Goal: Use online tool/utility: Utilize a website feature to perform a specific function

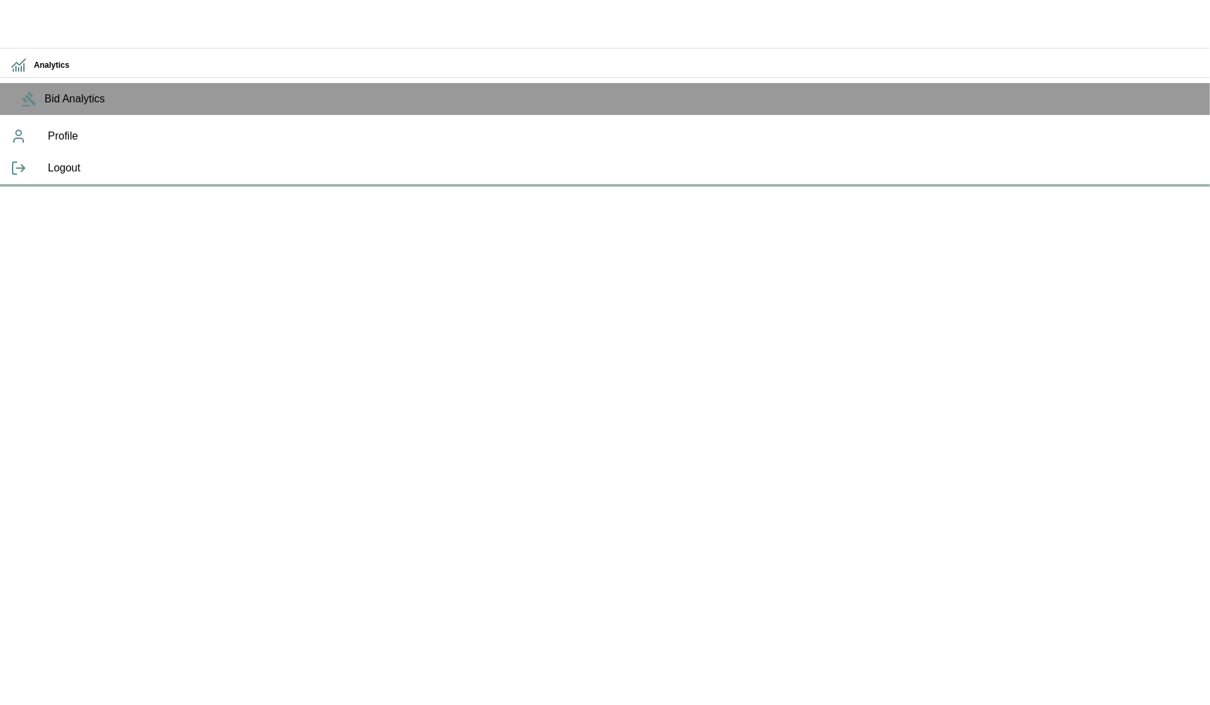
click at [15, 17] on icon "button" at bounding box center [21, 21] width 32 height 32
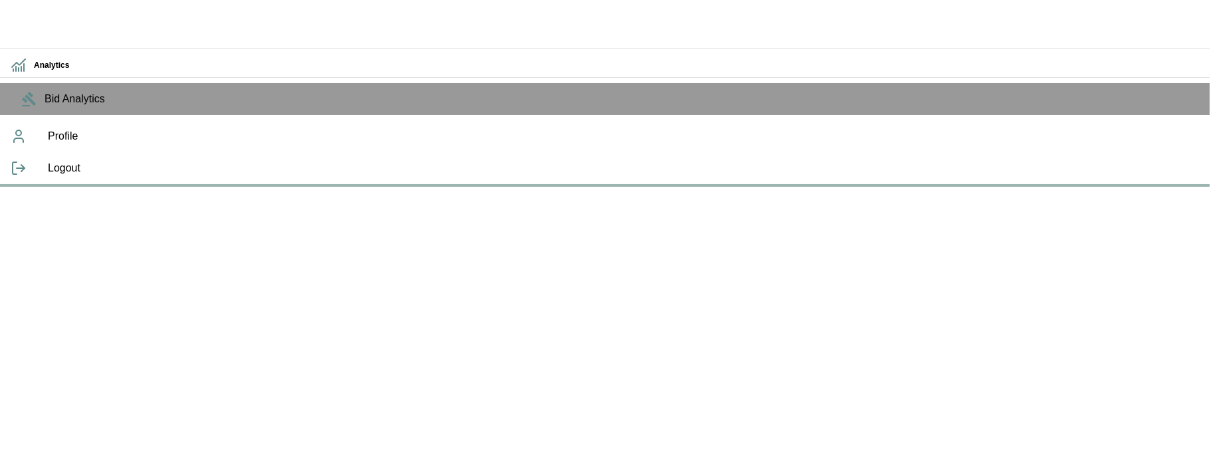
click at [31, 27] on icon "button" at bounding box center [21, 21] width 32 height 32
click at [23, 176] on icon at bounding box center [19, 168] width 16 height 16
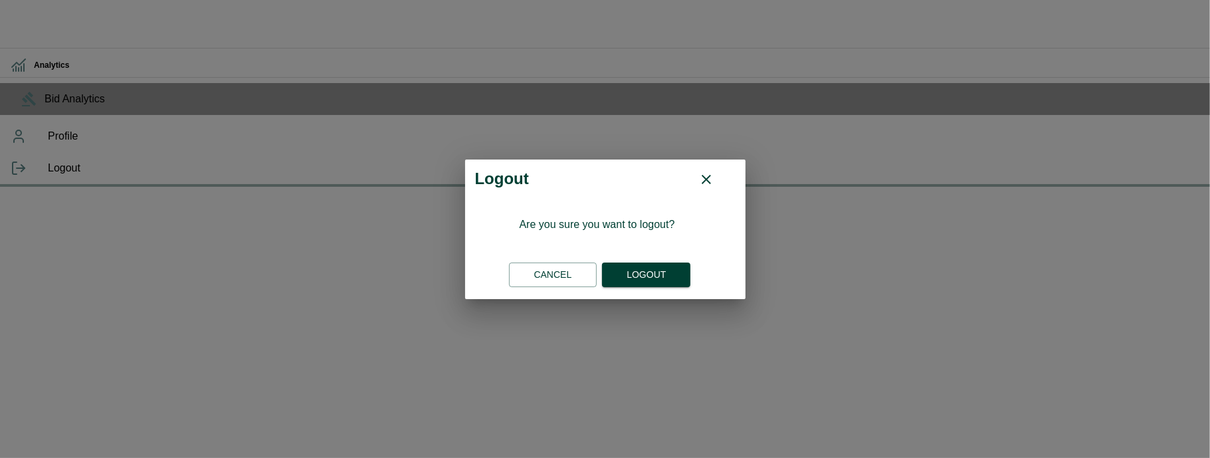
click at [656, 276] on button "Logout" at bounding box center [646, 274] width 88 height 25
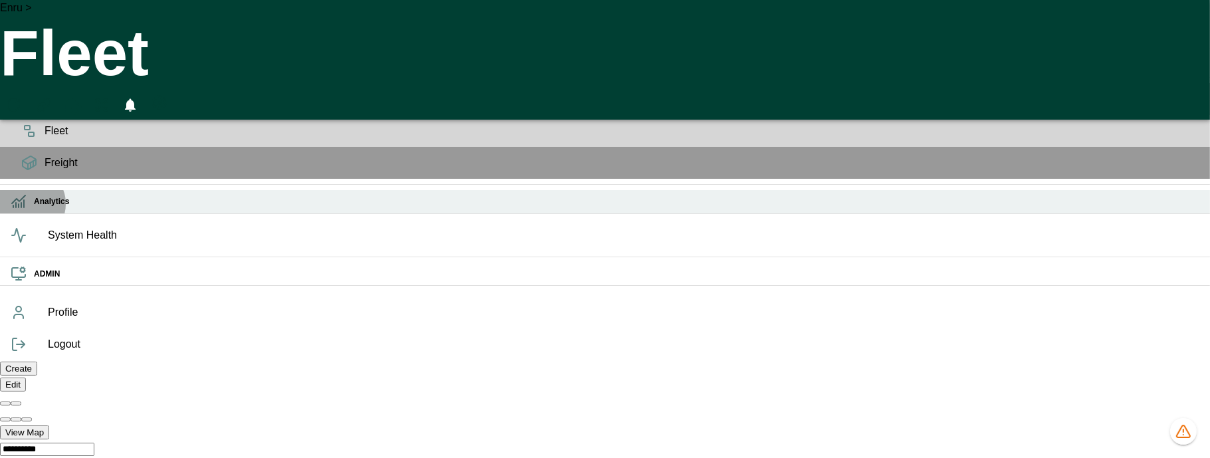
click at [24, 207] on icon at bounding box center [24, 203] width 0 height 7
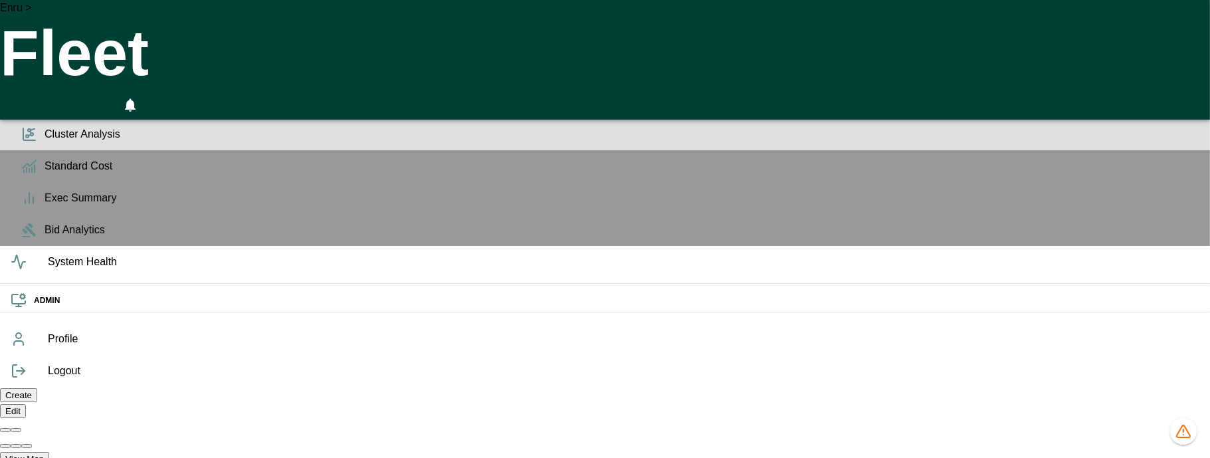
click at [45, 142] on span "Cluster Analysis" at bounding box center [622, 134] width 1155 height 16
